Goal: Task Accomplishment & Management: Complete application form

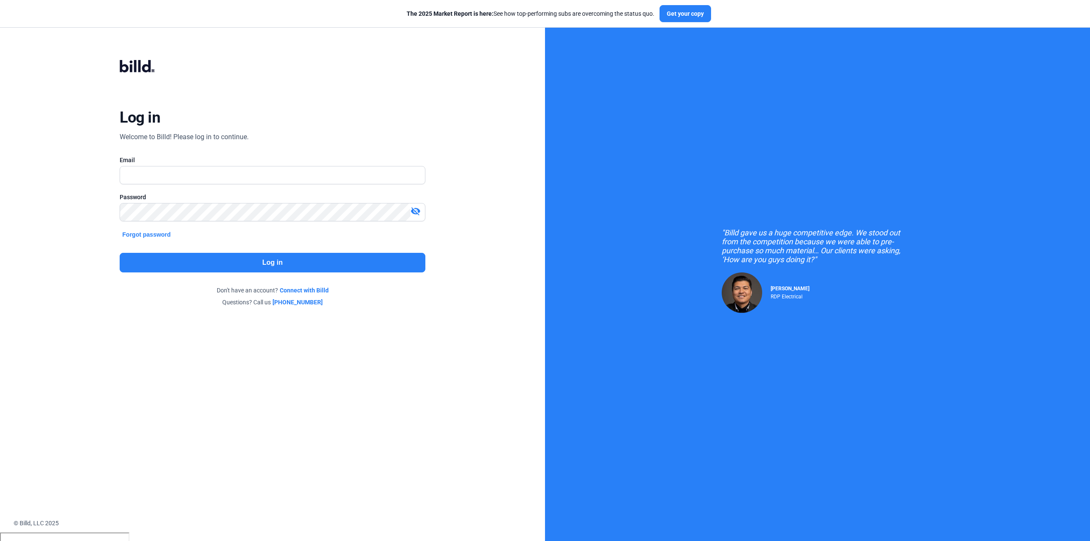
type input "hayden-admin"
click at [222, 259] on button "Log in" at bounding box center [272, 263] width 305 height 20
click at [235, 183] on input "hayden-admin" at bounding box center [272, 175] width 305 height 17
click at [310, 174] on input "hayden-admin" at bounding box center [272, 175] width 305 height 17
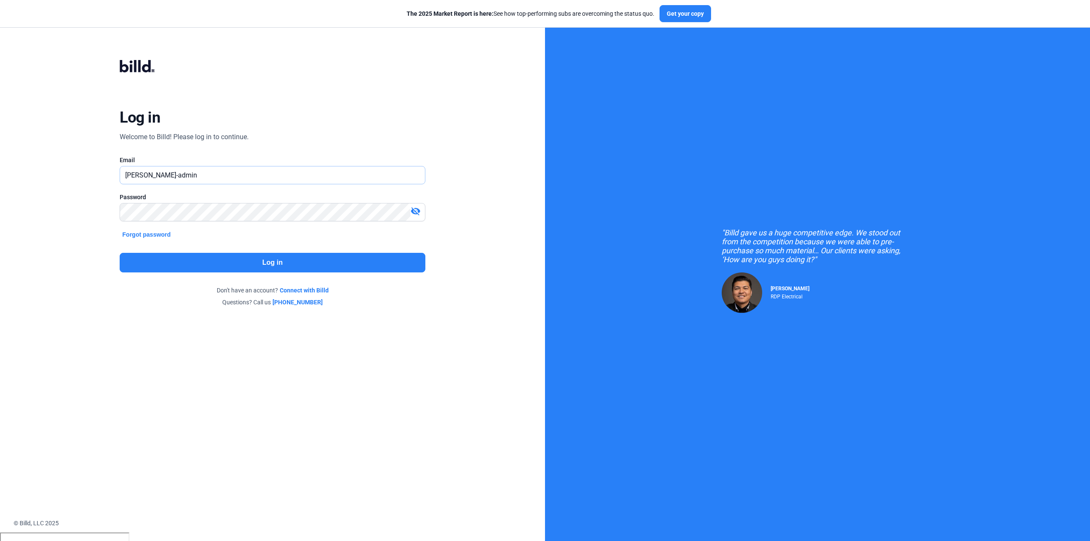
click at [310, 174] on input "hayden-admin" at bounding box center [272, 175] width 305 height 17
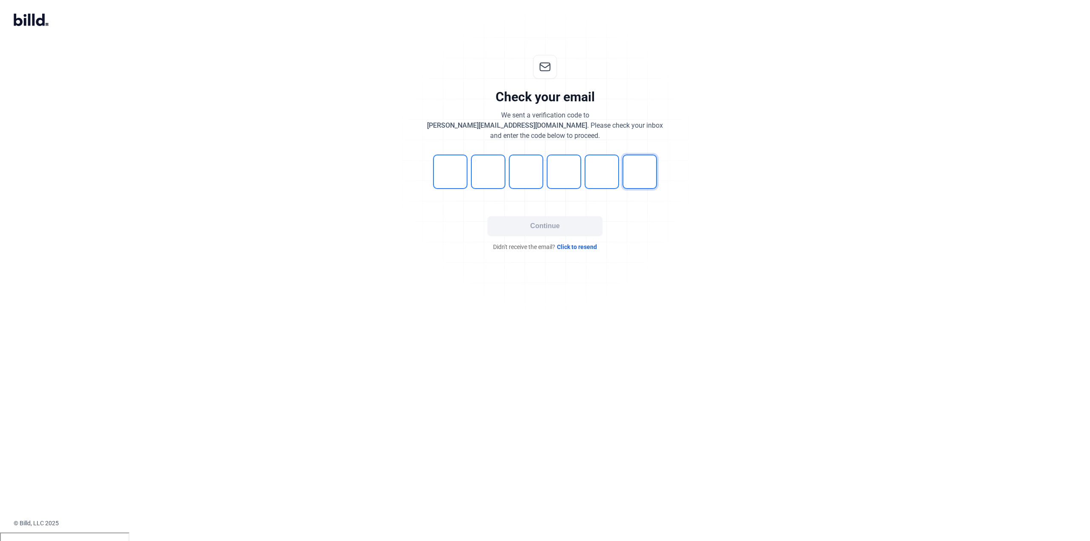
type input "8"
type input "6"
type input "8"
type input "1"
type input "5"
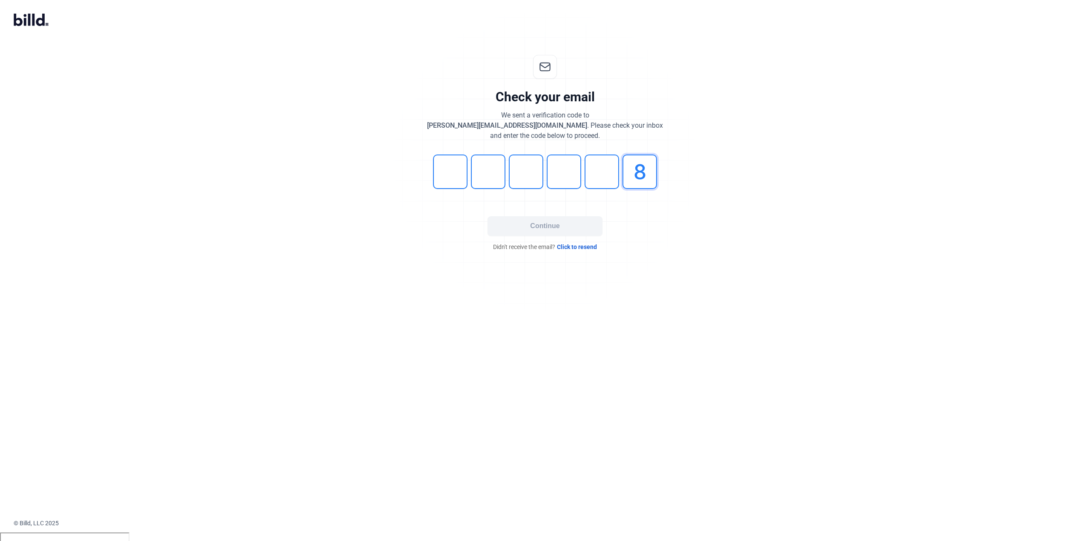
type input "7"
click at [522, 226] on button "Continue" at bounding box center [545, 226] width 115 height 20
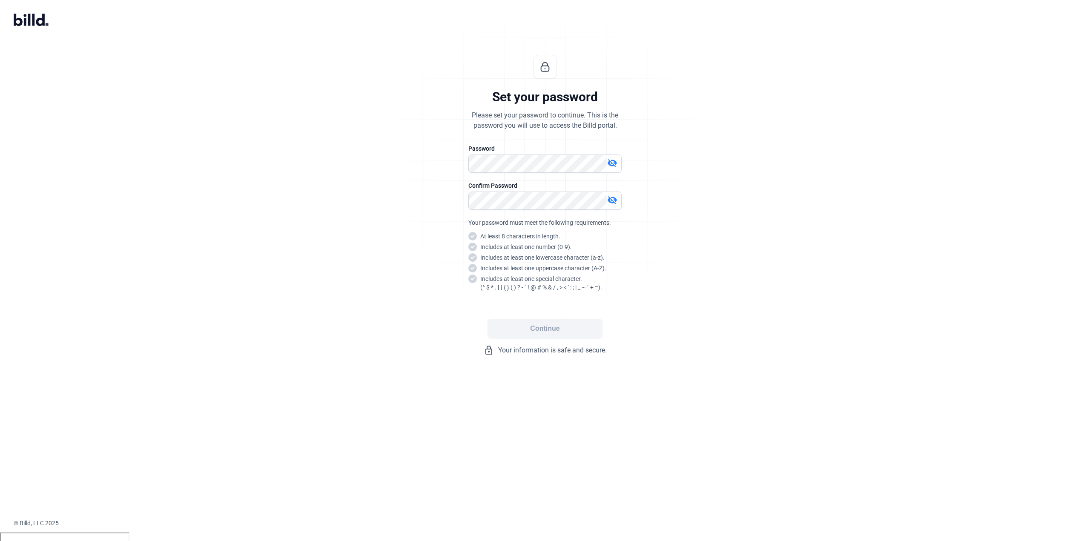
click at [645, 102] on div "Set your password Please set your password to continue. This is the password yo…" at bounding box center [545, 205] width 283 height 328
click at [819, 267] on div "Set your password Please set your password to continue. This is the password yo…" at bounding box center [545, 205] width 1090 height 328
click at [551, 330] on button "Continue" at bounding box center [545, 329] width 115 height 20
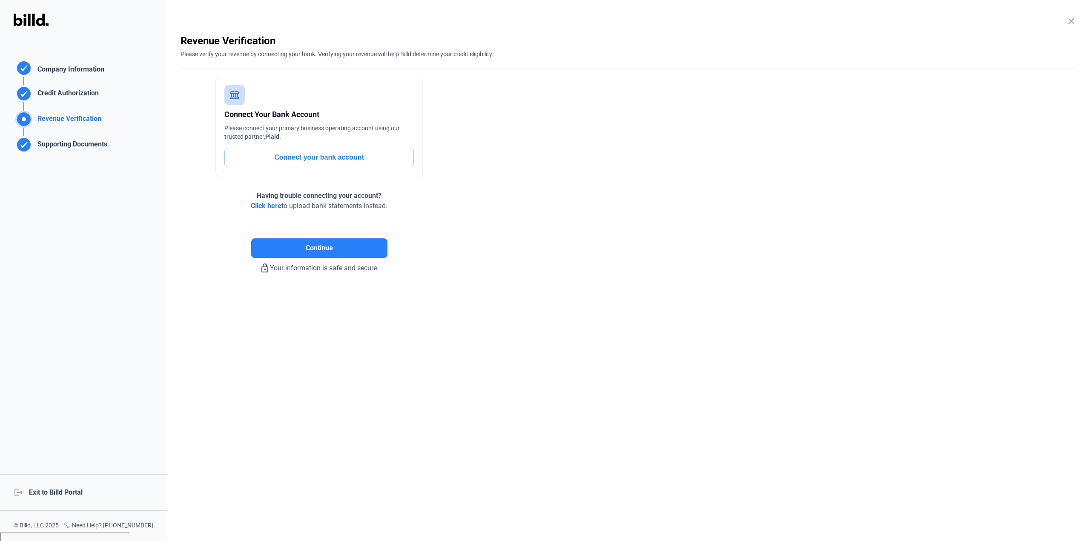
click at [99, 69] on div "Company Information" at bounding box center [69, 70] width 70 height 12
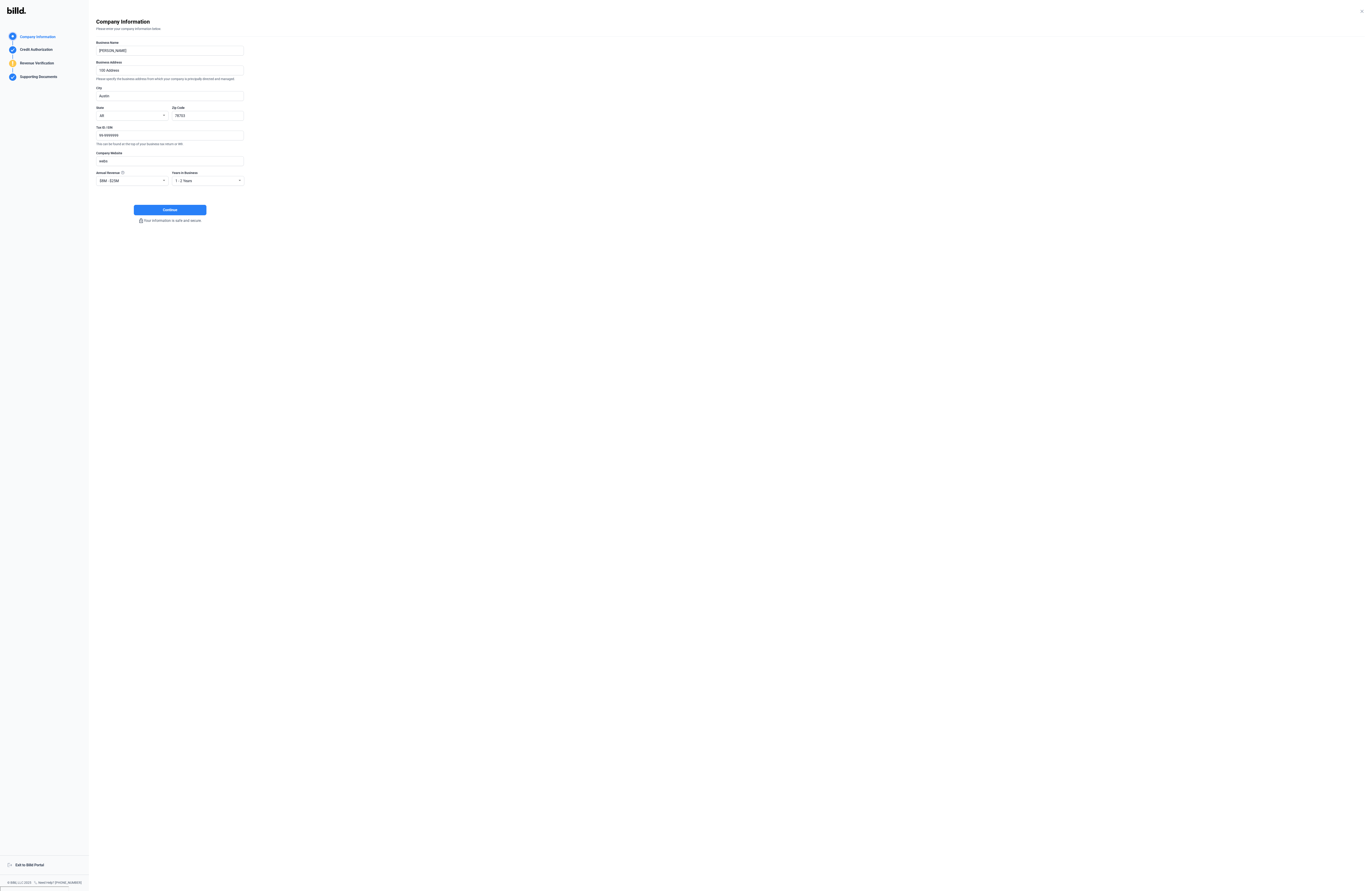
click at [37, 50] on div "Credit Authorization" at bounding box center [35, 51] width 35 height 7
click at [28, 62] on div "Revenue Verification" at bounding box center [36, 64] width 36 height 7
click at [38, 77] on div "Supporting Documents" at bounding box center [37, 78] width 39 height 7
click at [56, 79] on div "Supporting Documents" at bounding box center [37, 78] width 39 height 7
click at [203, 120] on button "Continue" at bounding box center [170, 121] width 72 height 11
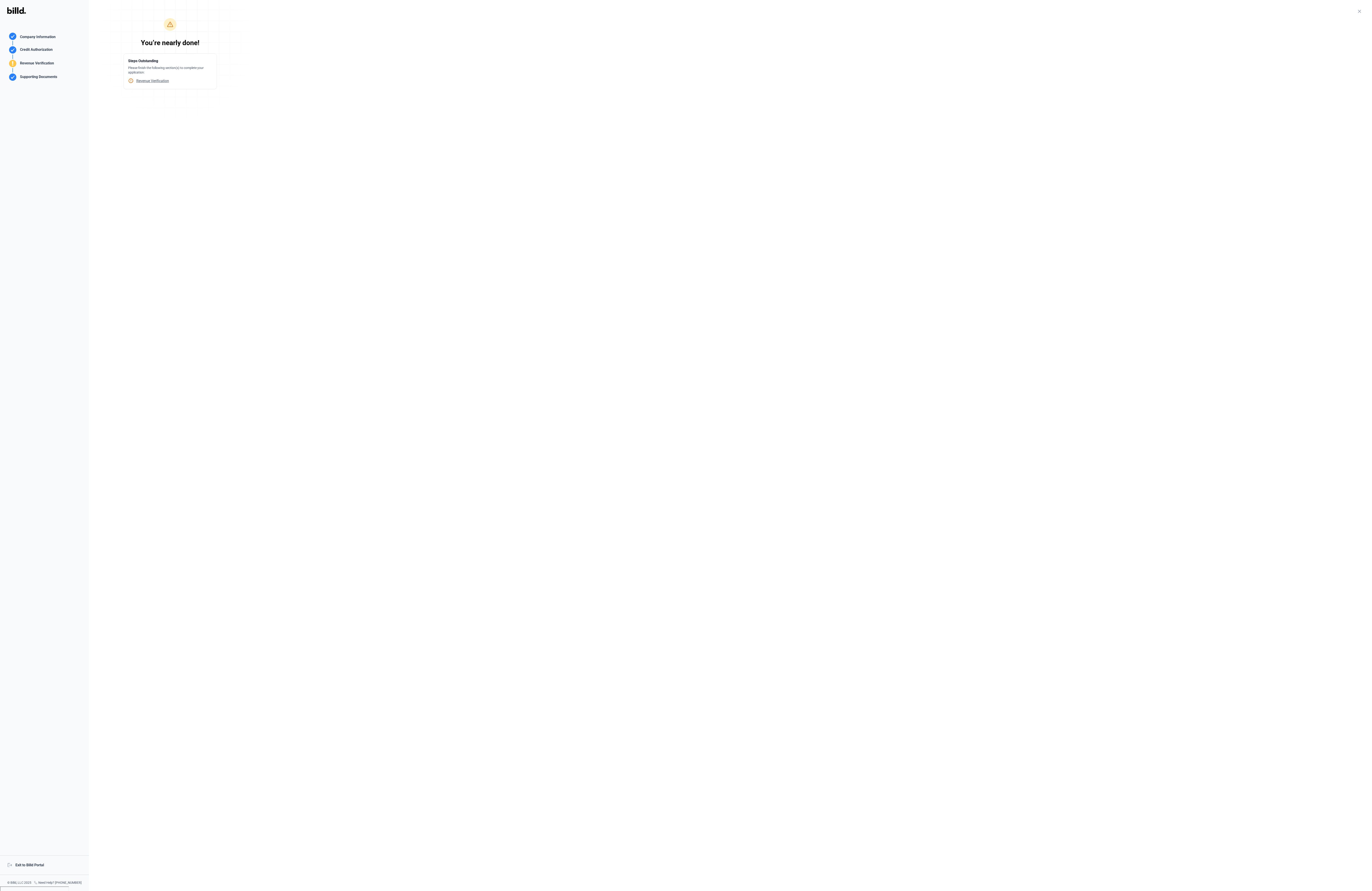
click at [208, 134] on div "close Company Information Please enter your company information below. Business…" at bounding box center [730, 445] width 1283 height 891
click at [329, 288] on div "close Company Information Please enter your company information below. Business…" at bounding box center [730, 445] width 1283 height 891
click at [334, 288] on div "close Company Information Please enter your company information below. Business…" at bounding box center [730, 445] width 1283 height 891
click at [23, 78] on div "Supporting Documents" at bounding box center [37, 78] width 39 height 7
click at [27, 66] on div "Revenue Verification" at bounding box center [36, 64] width 36 height 7
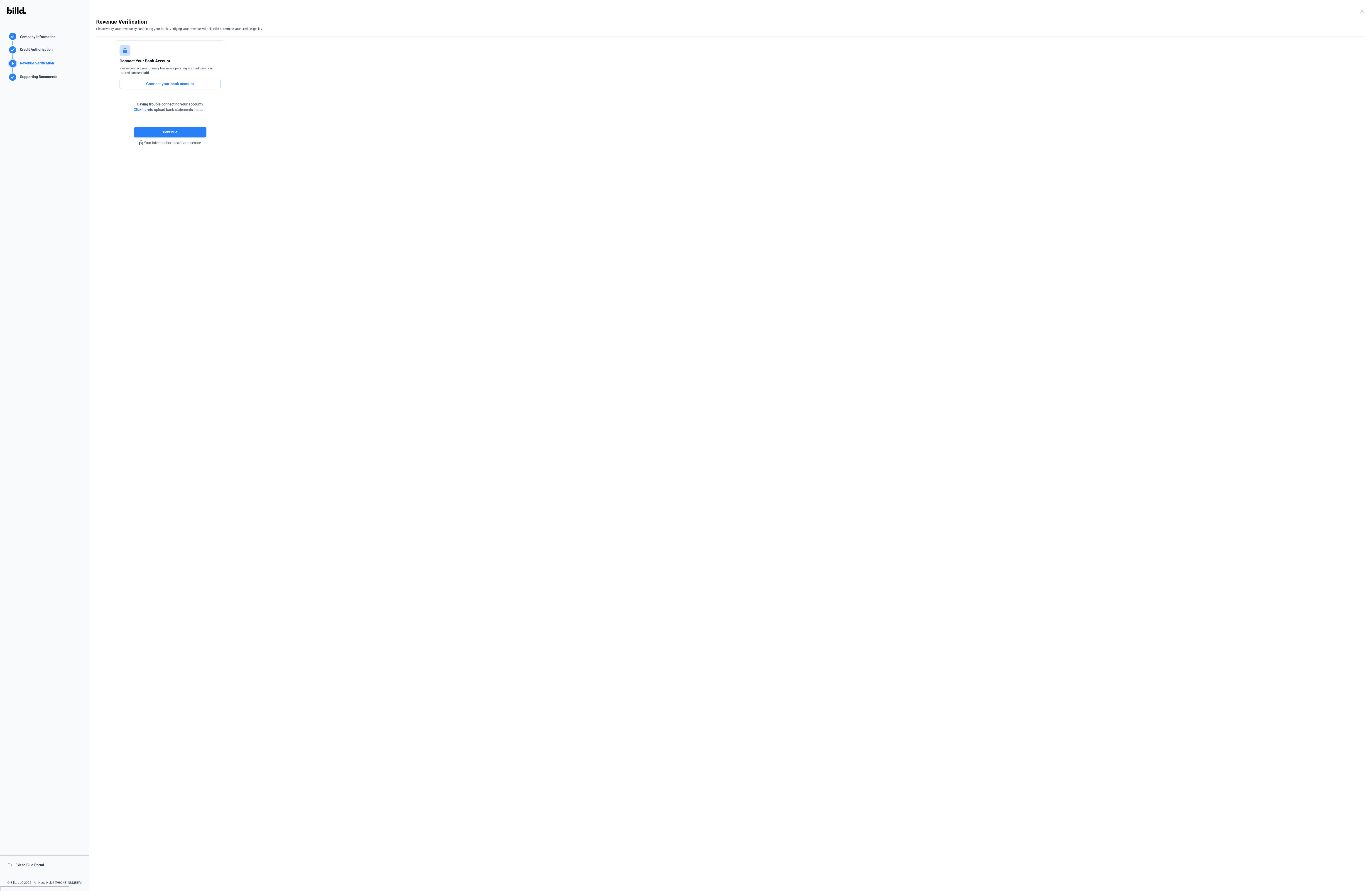
click at [26, 54] on div "Credit Authorization" at bounding box center [35, 51] width 35 height 7
click at [26, 40] on div "Company Information" at bounding box center [37, 37] width 37 height 6
click at [28, 12] on div at bounding box center [17, 20] width 33 height 24
click at [23, 12] on img at bounding box center [17, 11] width 19 height 6
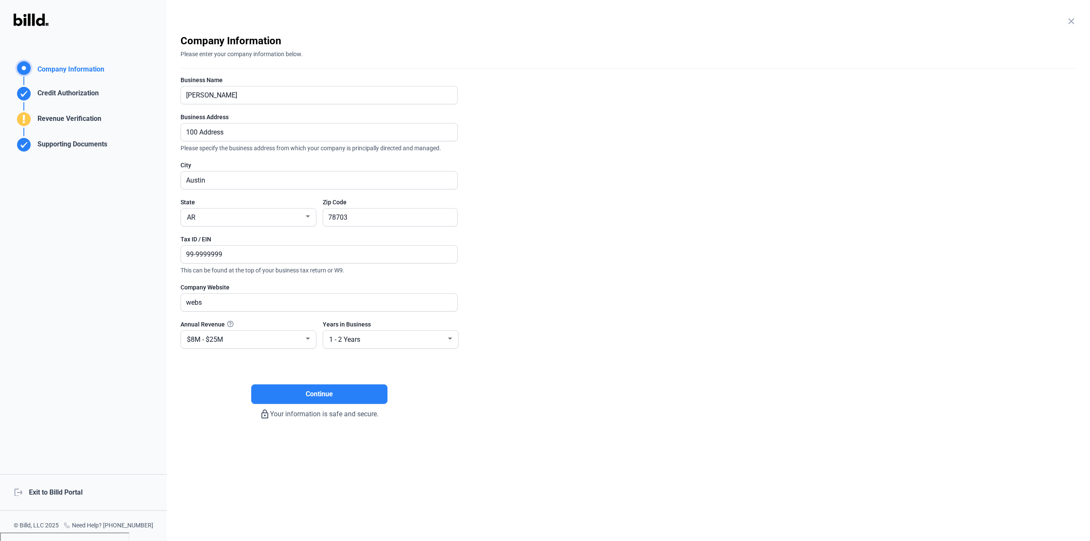
click at [62, 492] on div "logout Exit to Billd Portal" at bounding box center [83, 492] width 167 height 37
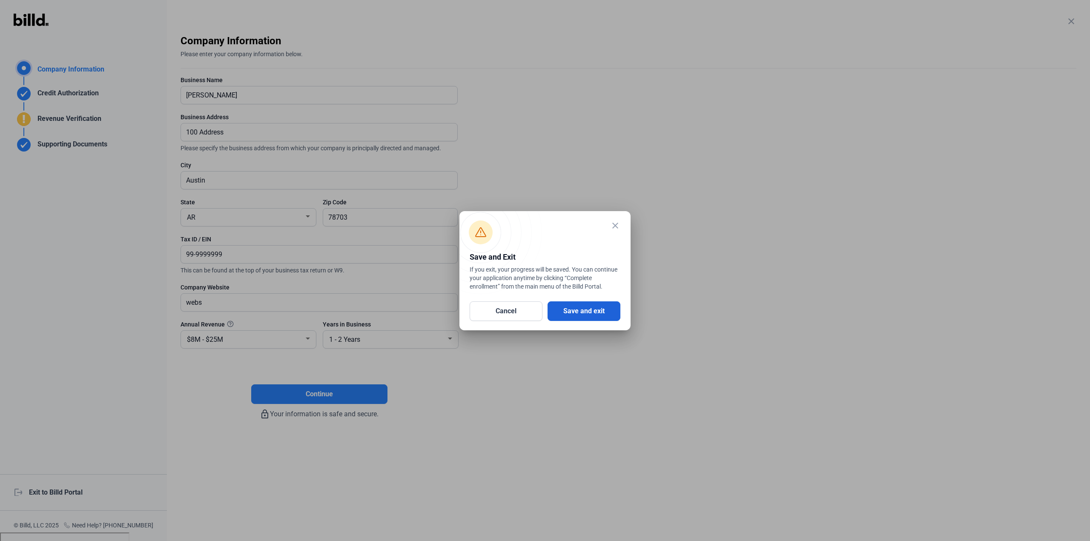
click at [592, 310] on button "Save and exit" at bounding box center [584, 312] width 73 height 20
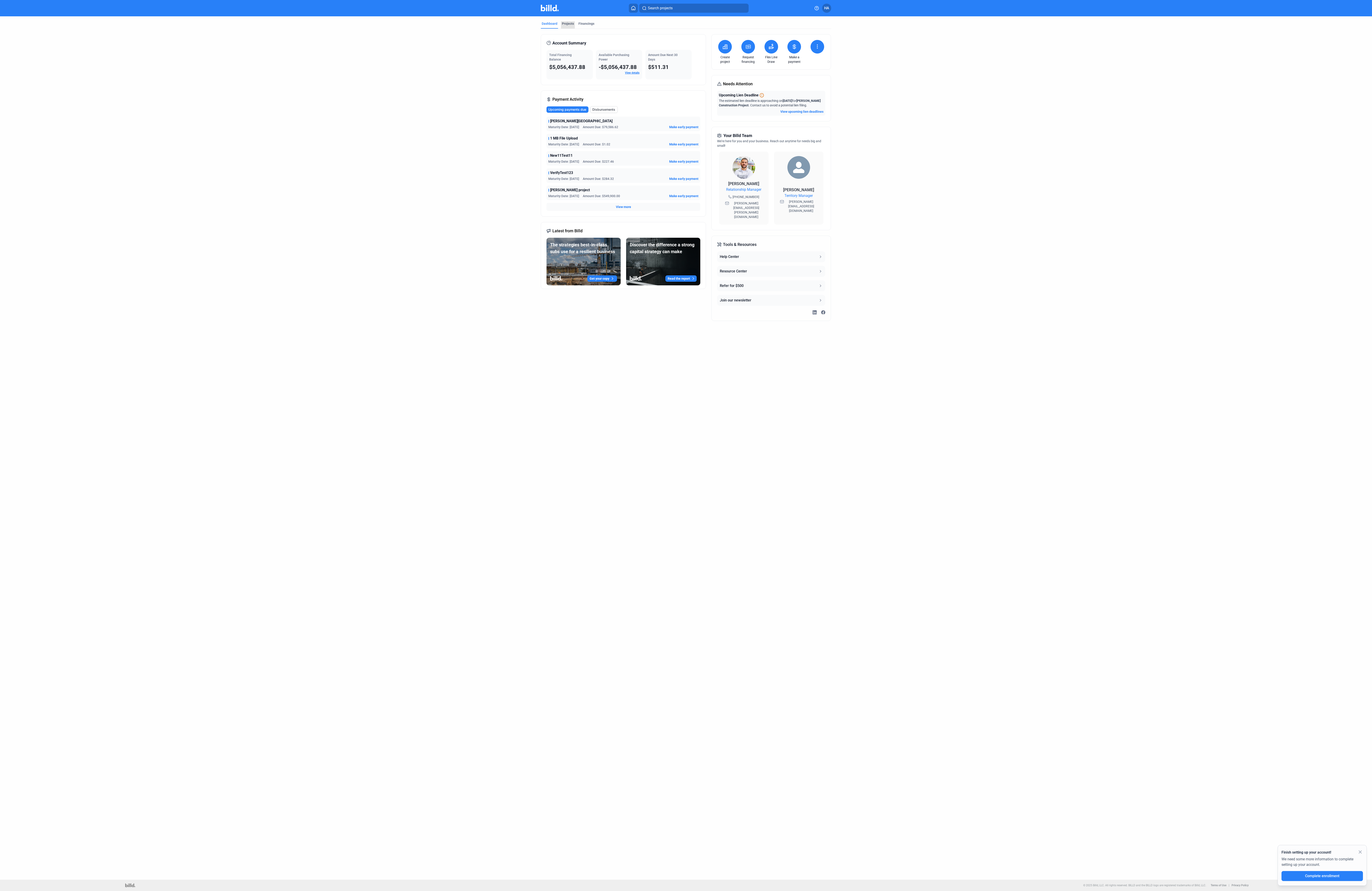
click at [570, 26] on div "Projects" at bounding box center [568, 25] width 14 height 7
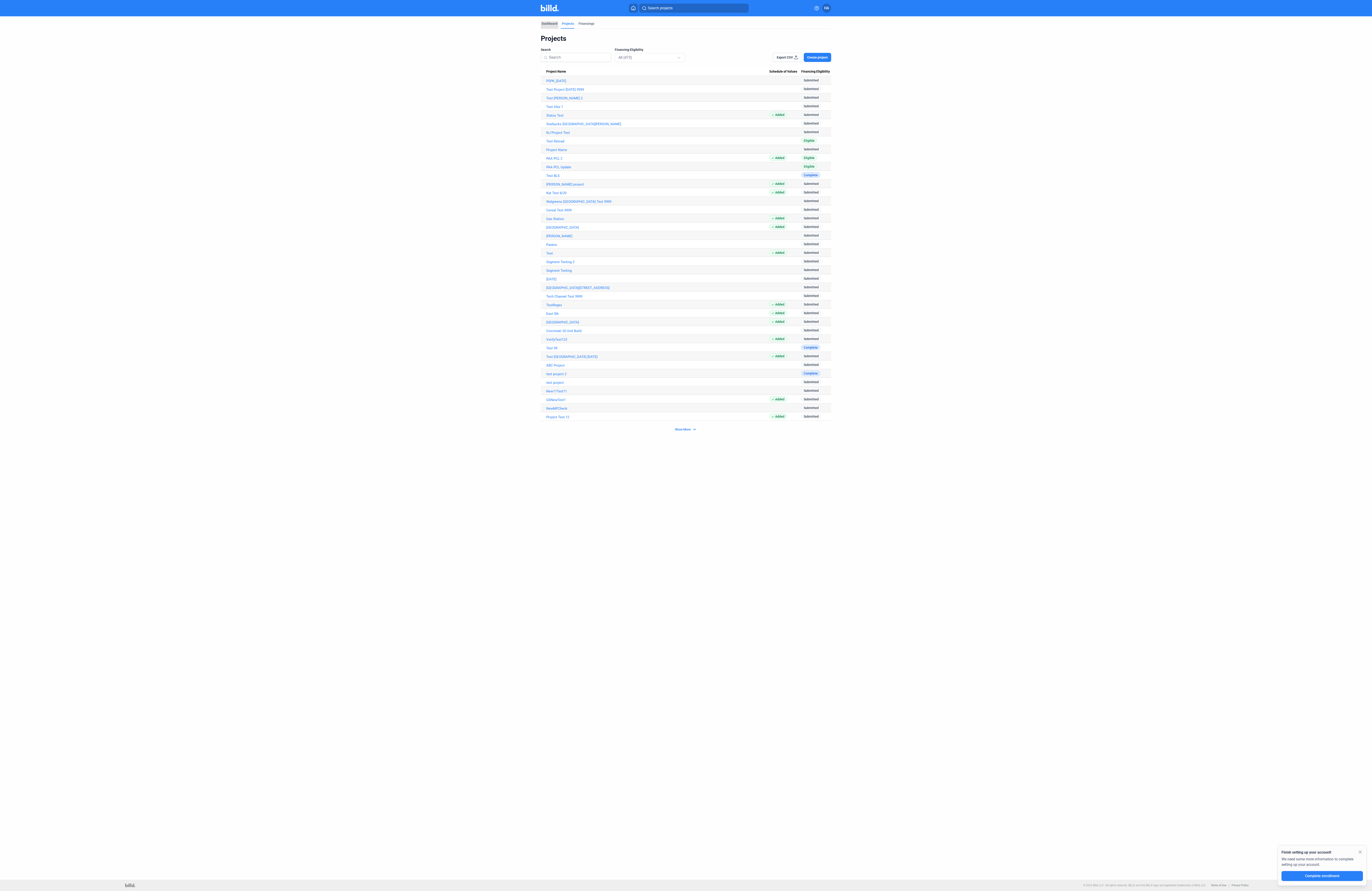
click at [556, 26] on div "Dashboard" at bounding box center [549, 25] width 18 height 7
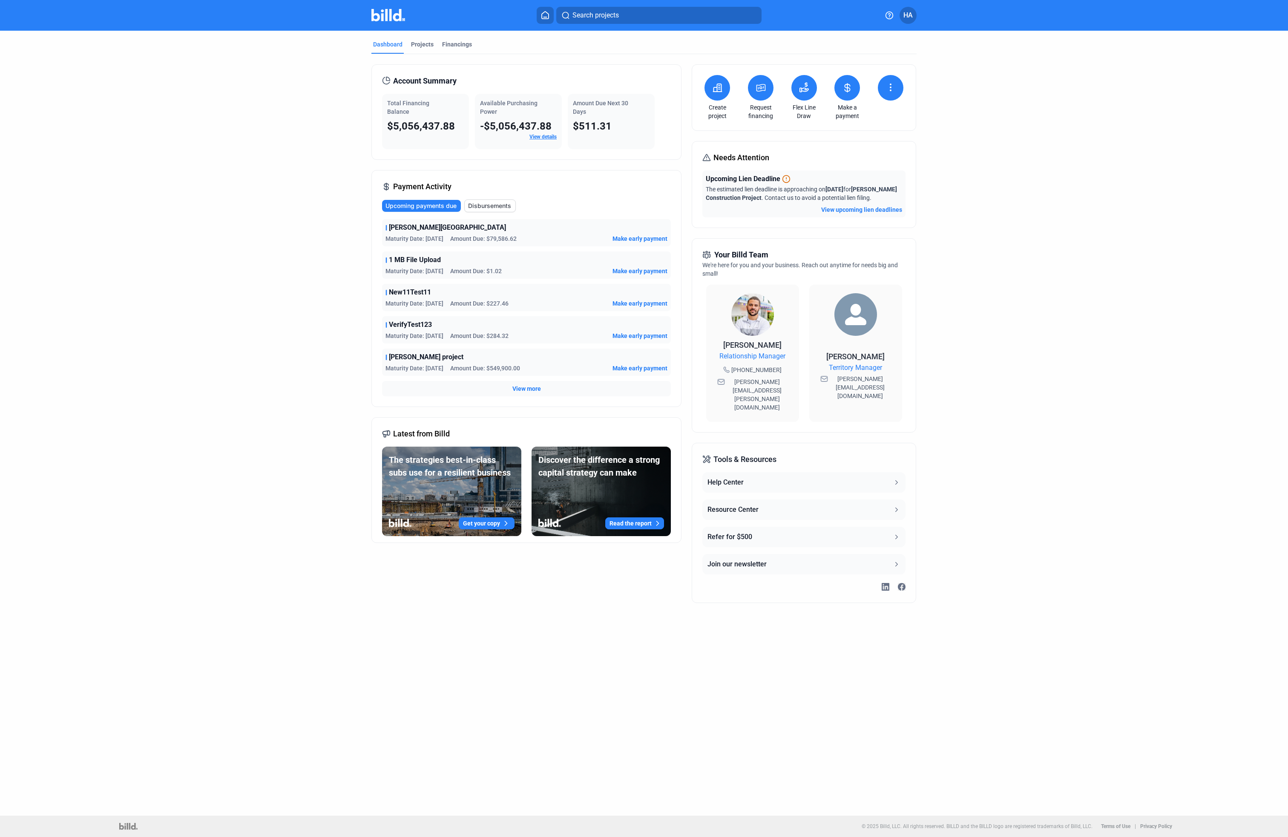
click at [622, 238] on span "Make early payment" at bounding box center [639, 238] width 55 height 9
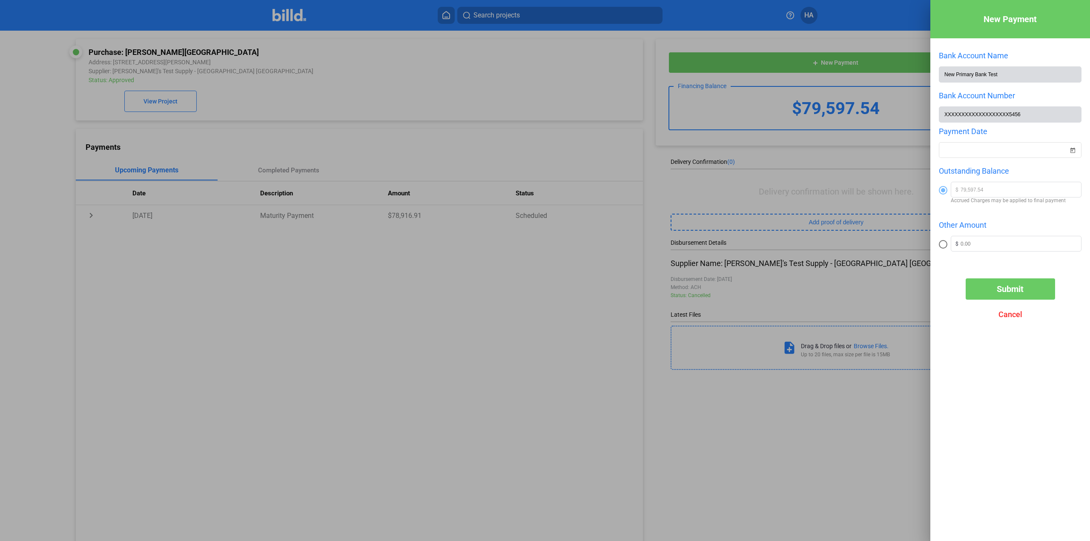
click at [825, 25] on div at bounding box center [545, 270] width 1090 height 541
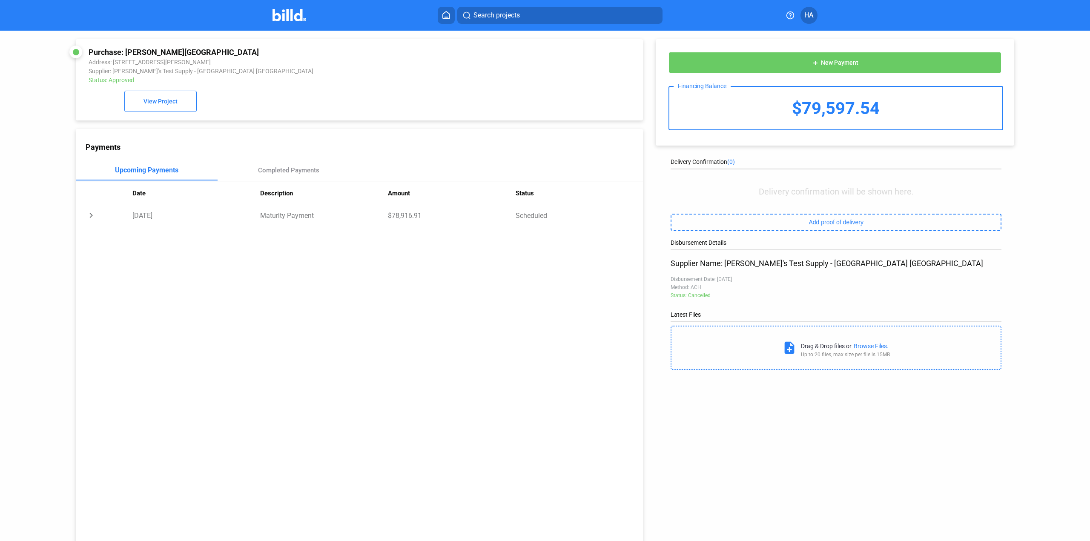
click at [289, 14] on img at bounding box center [290, 15] width 34 height 12
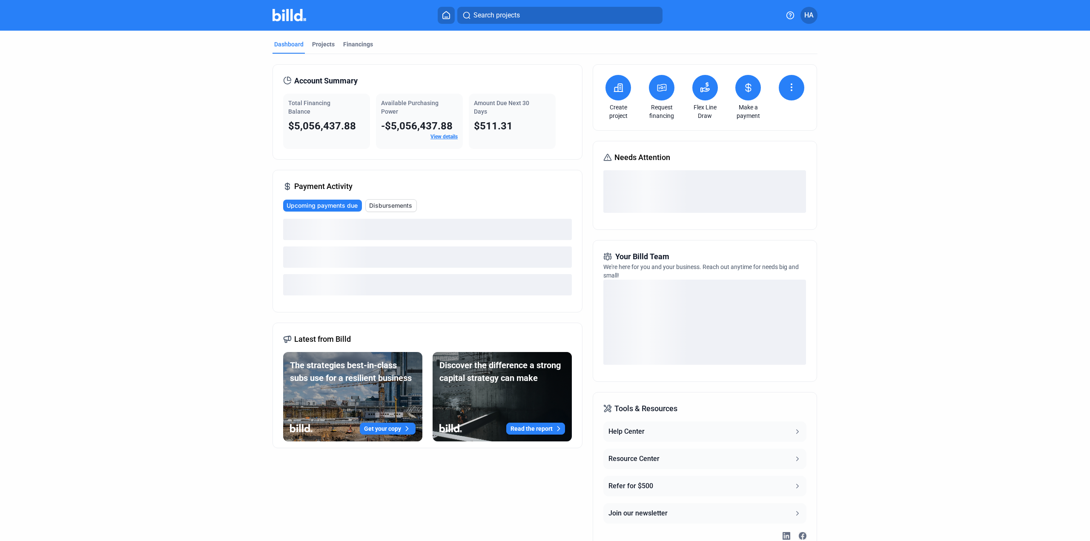
click at [664, 90] on icon at bounding box center [662, 87] width 9 height 7
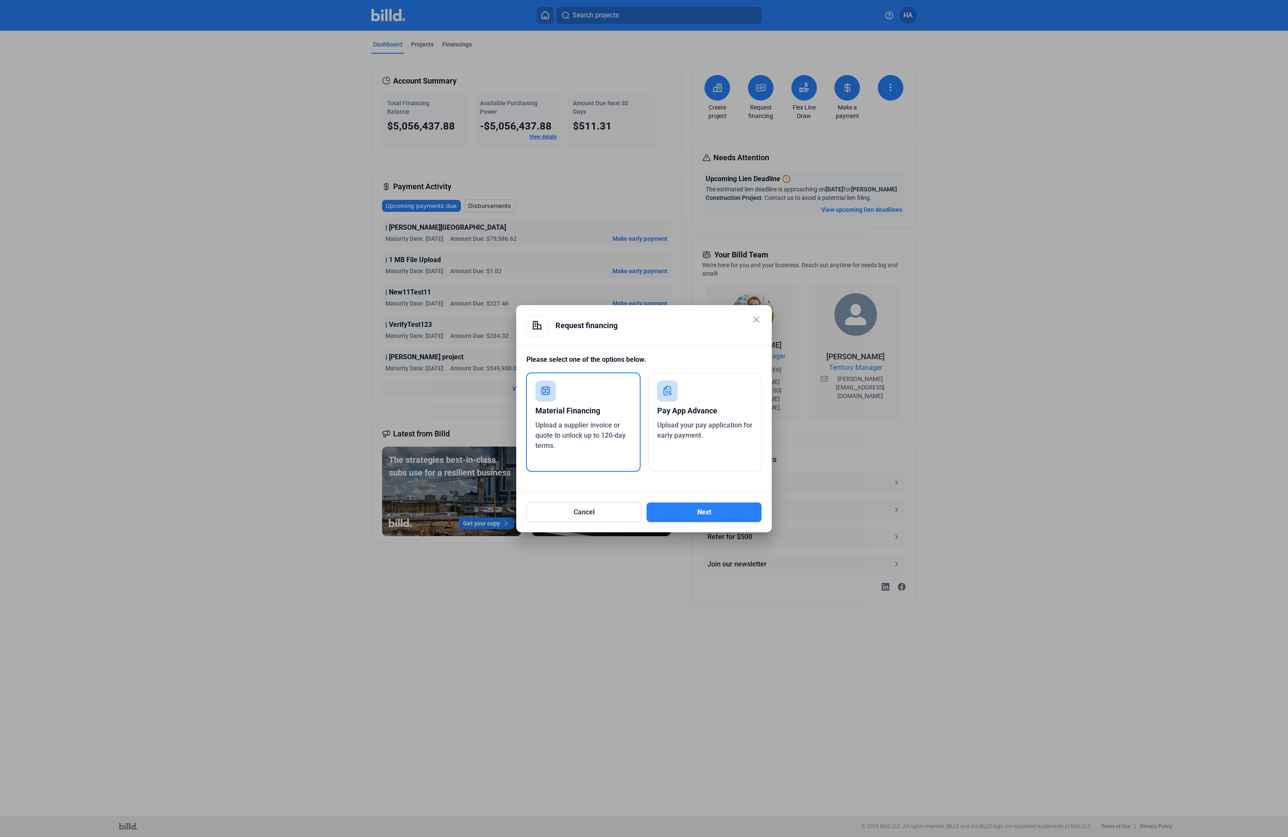
click at [687, 434] on span "Upload your pay application for early payment." at bounding box center [704, 430] width 95 height 18
click at [670, 508] on button "Next" at bounding box center [704, 512] width 115 height 20
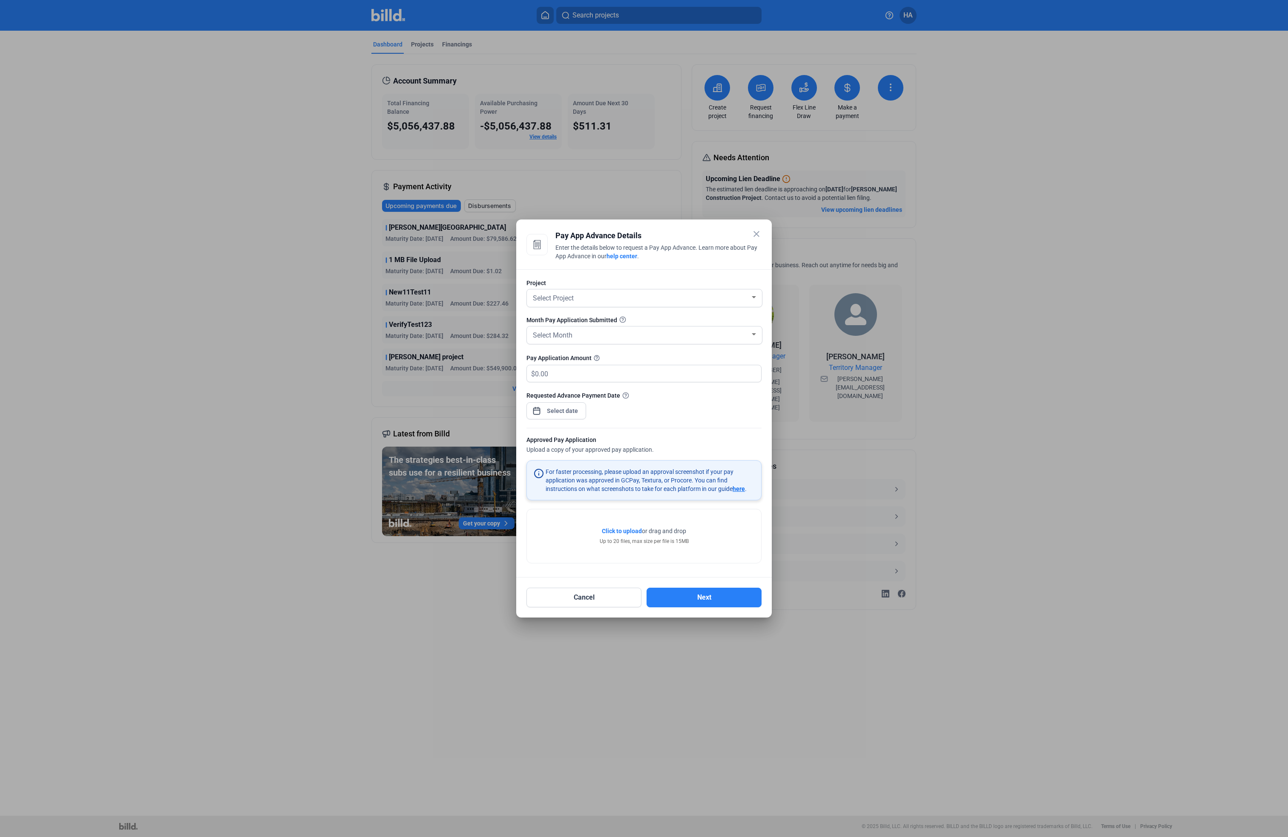
click at [755, 233] on mat-icon "close" at bounding box center [756, 234] width 10 height 10
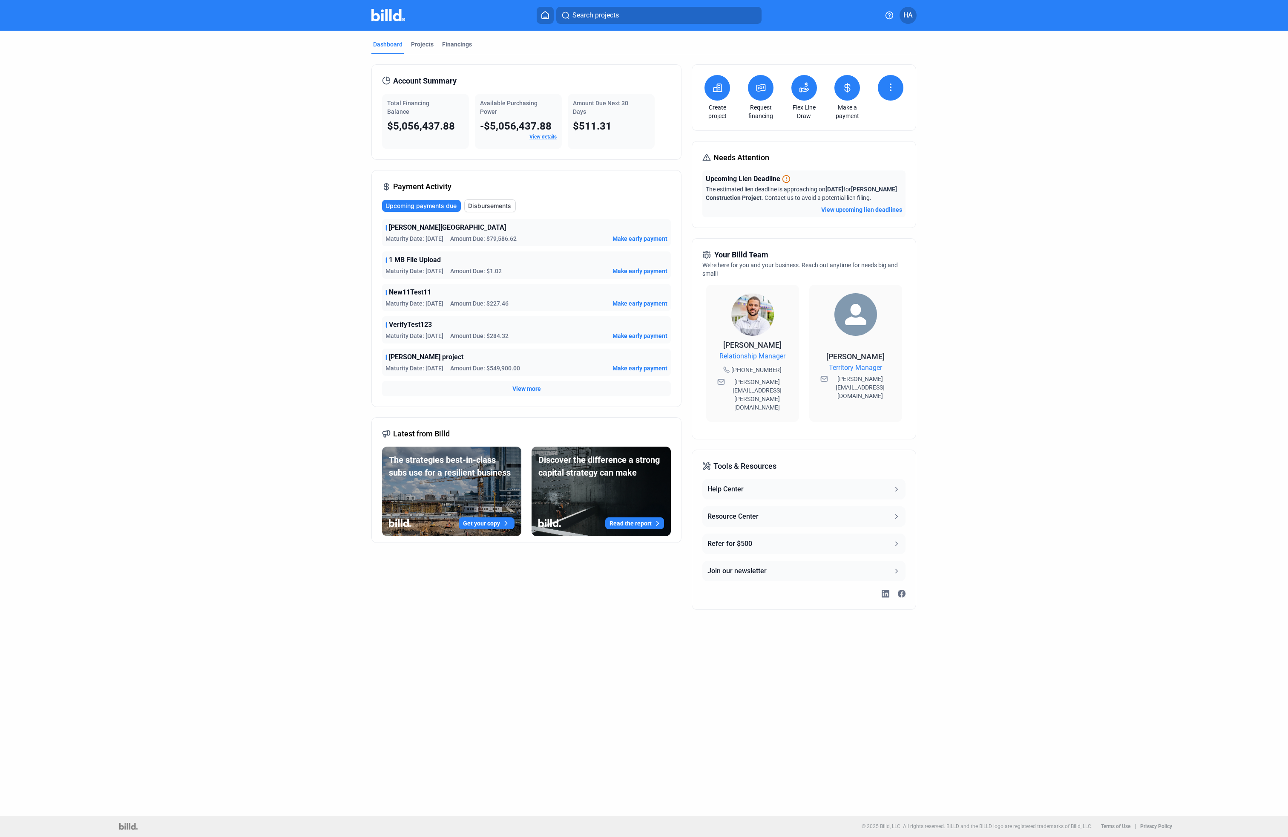
click at [717, 93] on button at bounding box center [717, 88] width 26 height 26
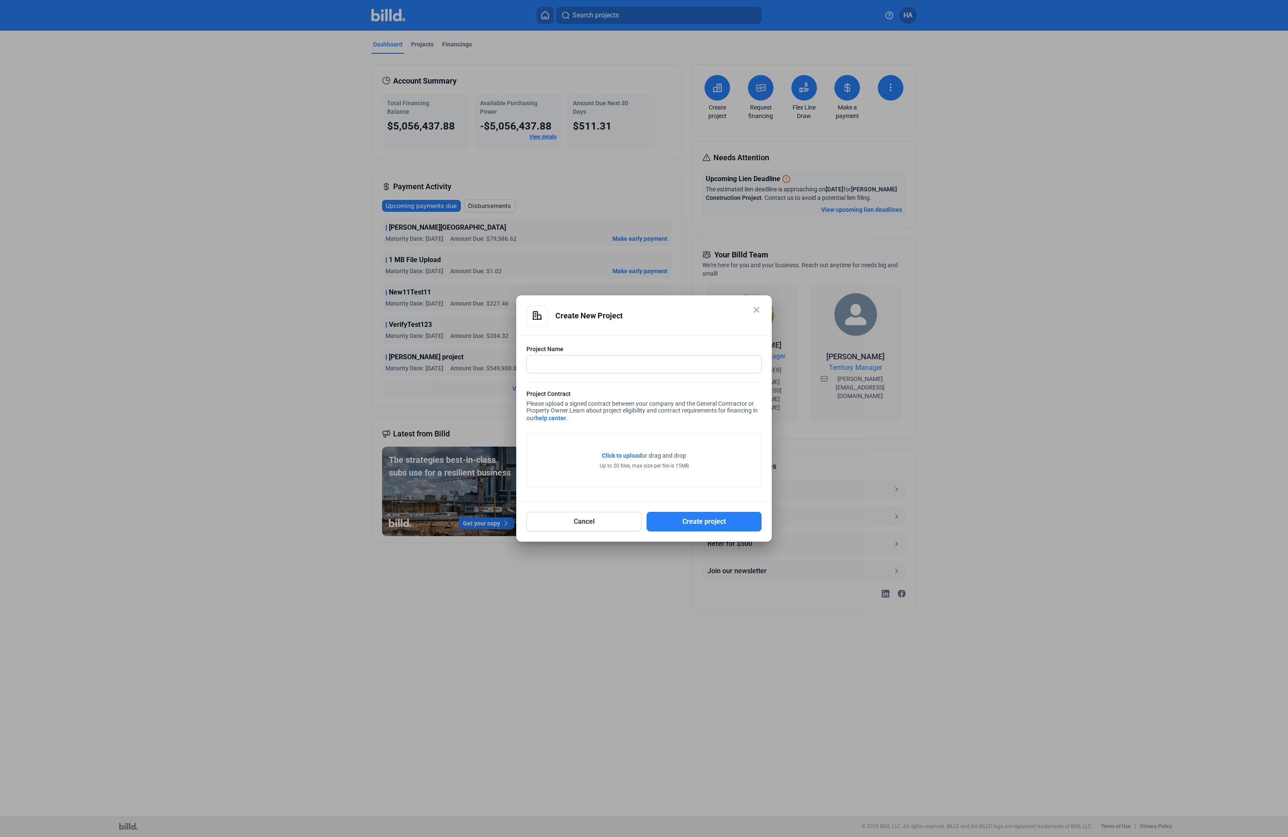
click at [761, 306] on mat-icon "close" at bounding box center [756, 310] width 10 height 10
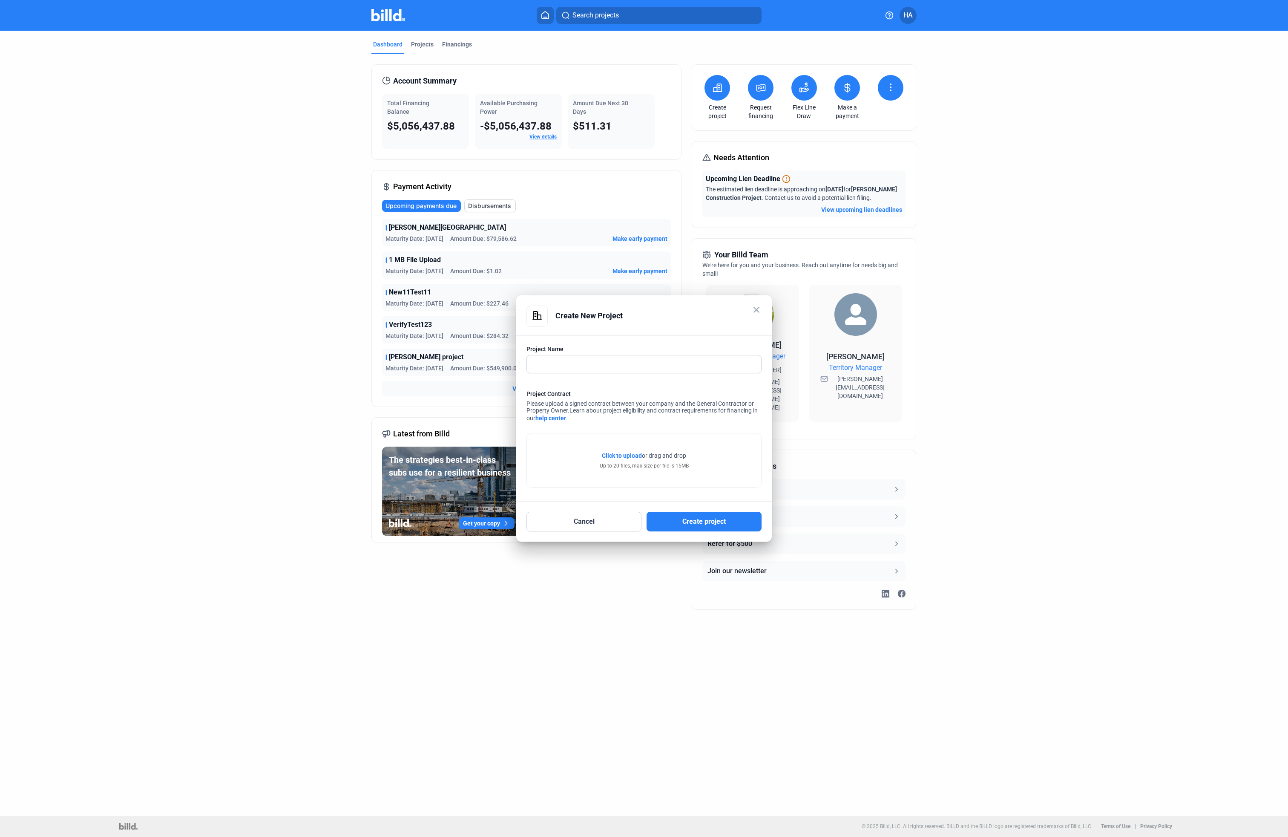
click at [758, 309] on mat-icon "close" at bounding box center [756, 310] width 10 height 10
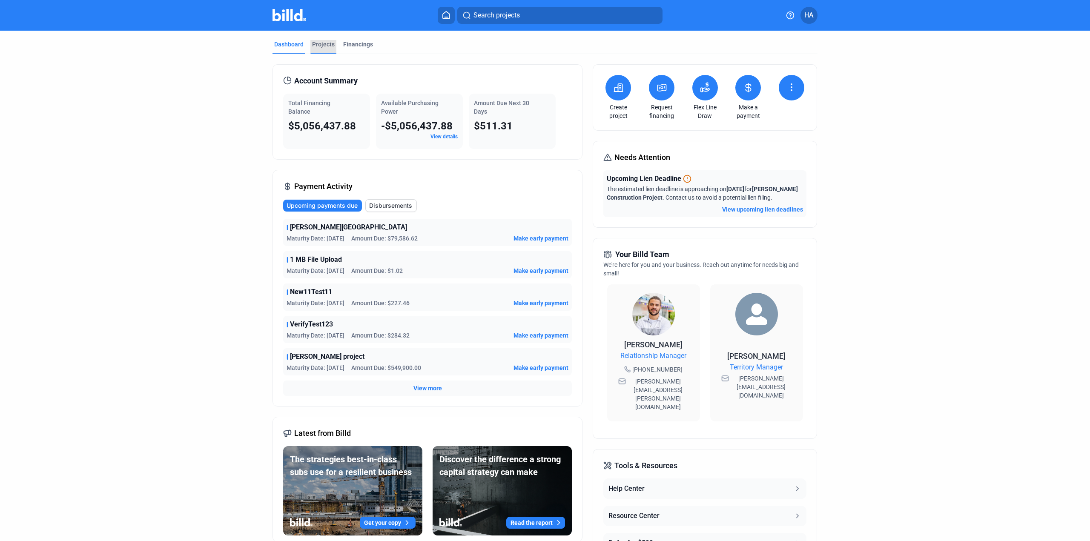
click at [325, 50] on div "Projects" at bounding box center [323, 47] width 26 height 14
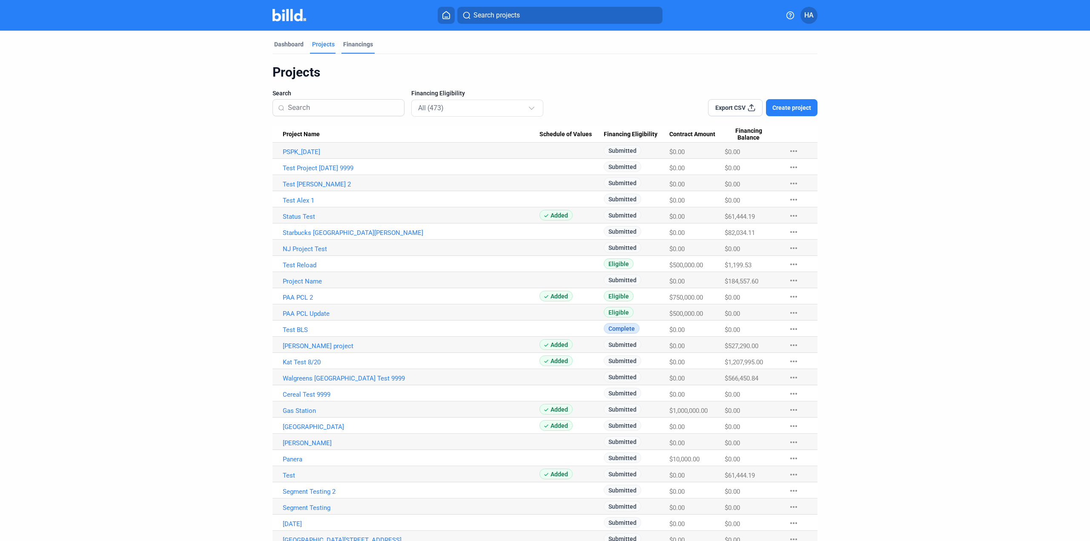
click at [353, 46] on div "Financings" at bounding box center [358, 44] width 30 height 9
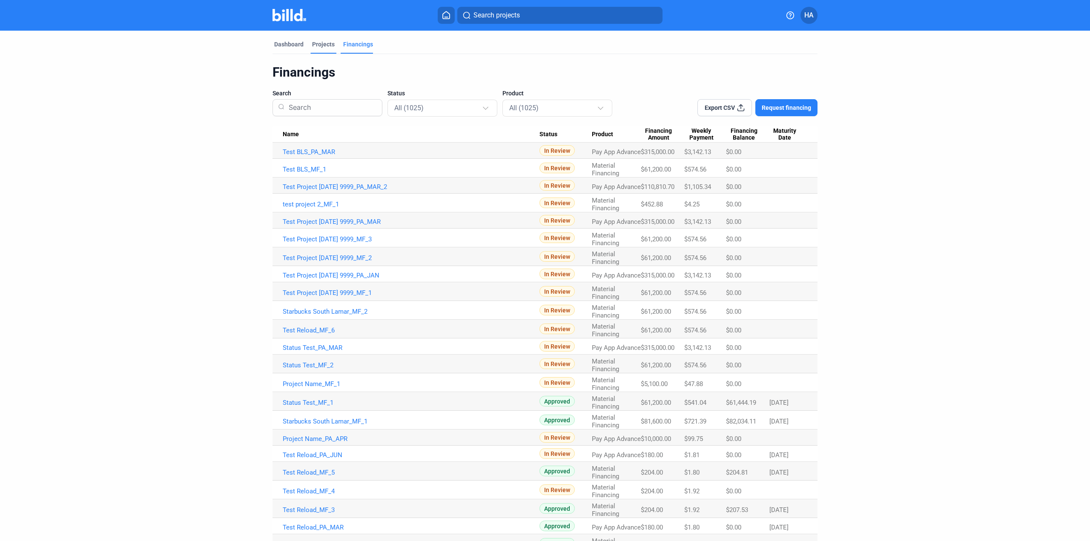
click at [315, 46] on div "Projects" at bounding box center [323, 44] width 23 height 9
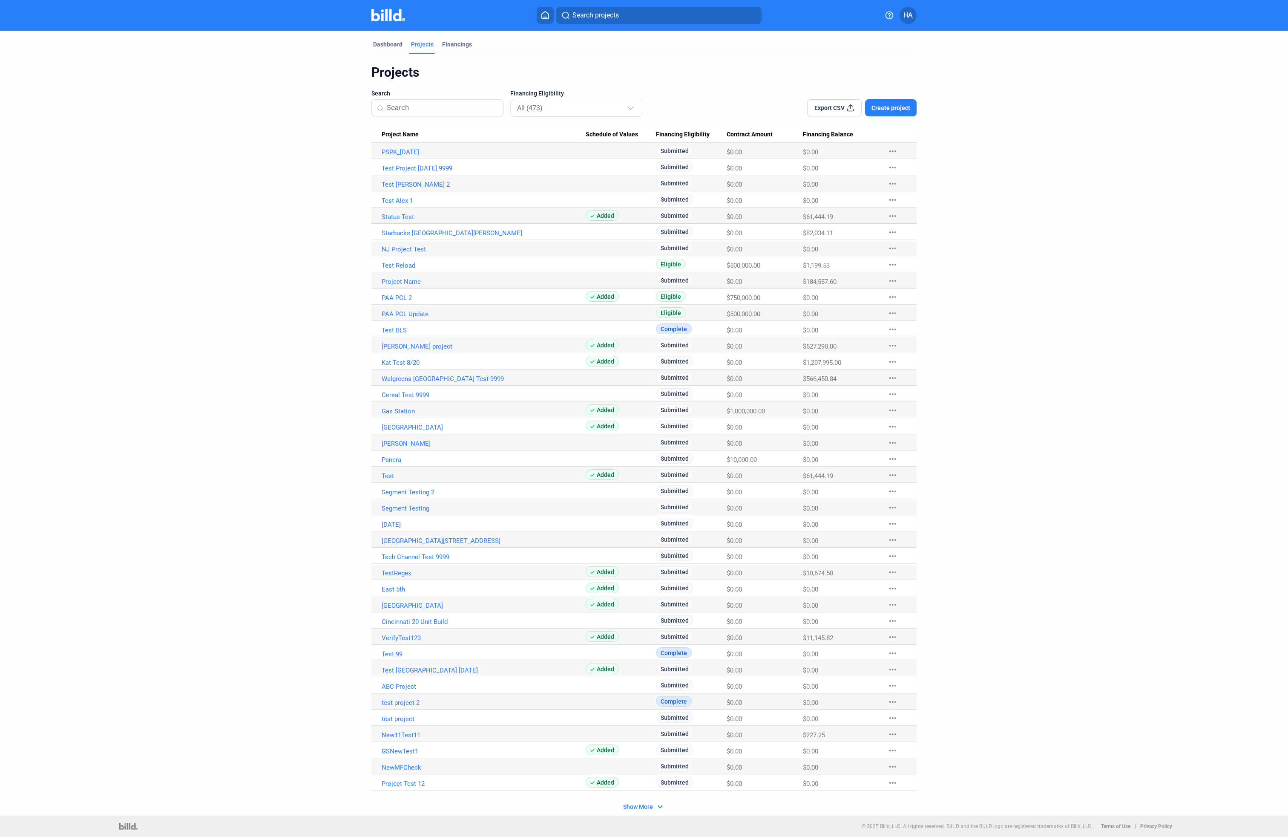
click at [451, 45] on div "Financings" at bounding box center [457, 44] width 30 height 9
